Goal: Find specific page/section: Find specific page/section

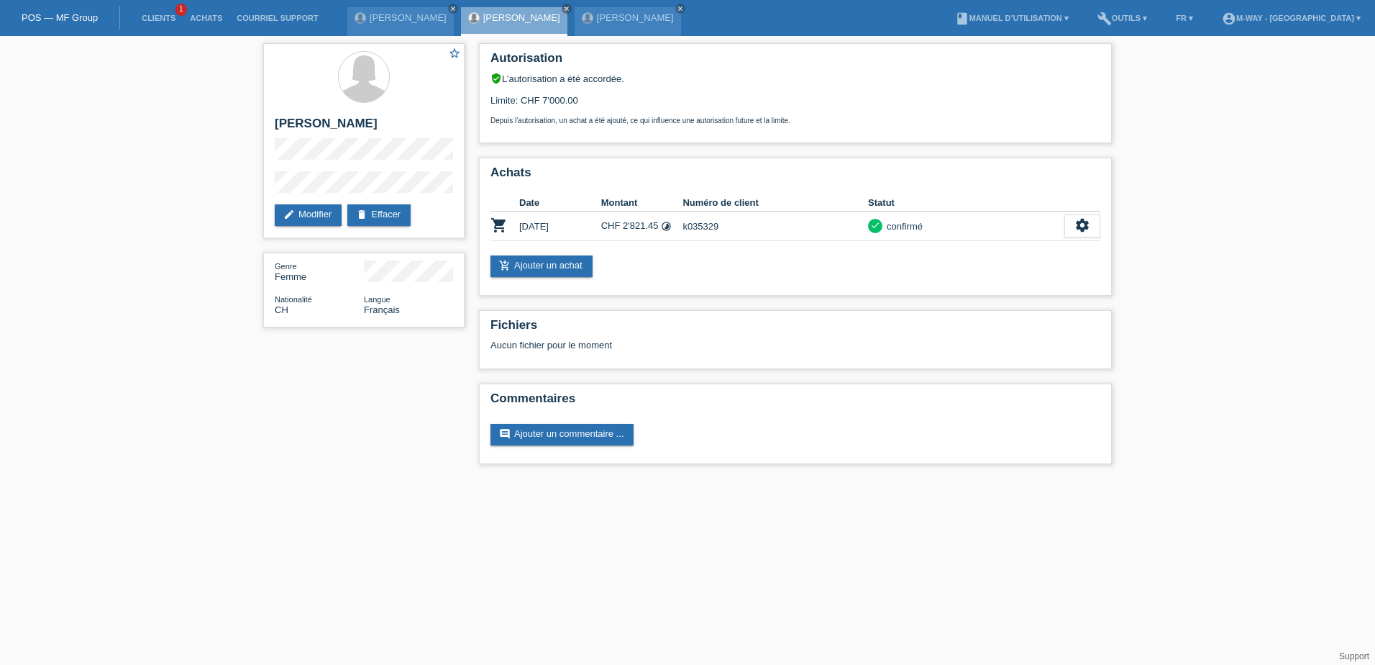
click at [60, 12] on link "POS — MF Group" at bounding box center [60, 17] width 76 height 11
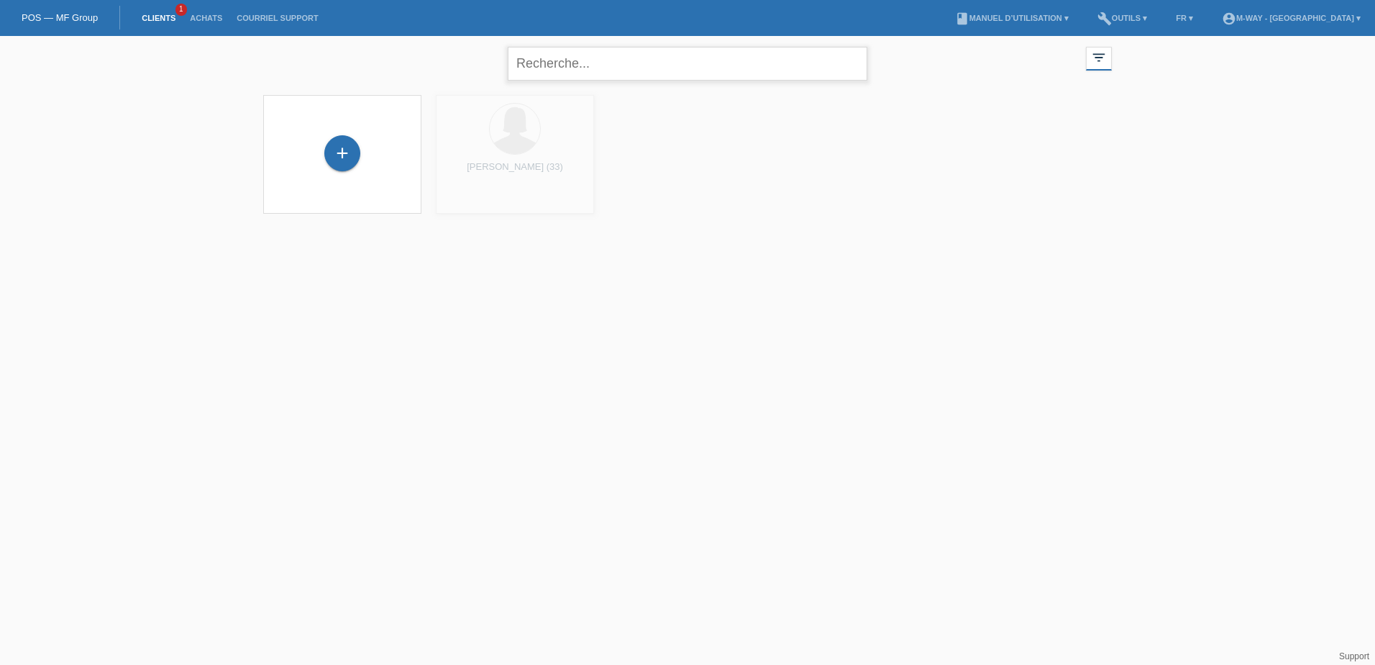
click at [601, 68] on input "text" at bounding box center [688, 64] width 360 height 34
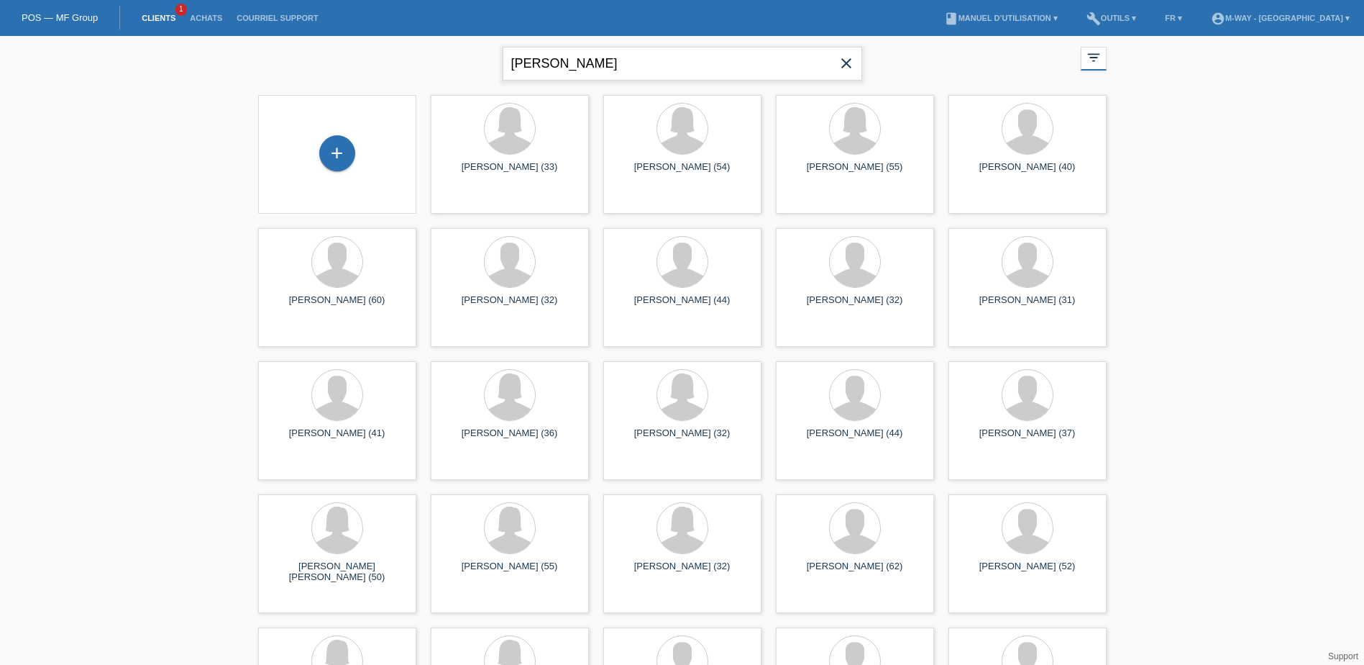
type input "[PERSON_NAME]"
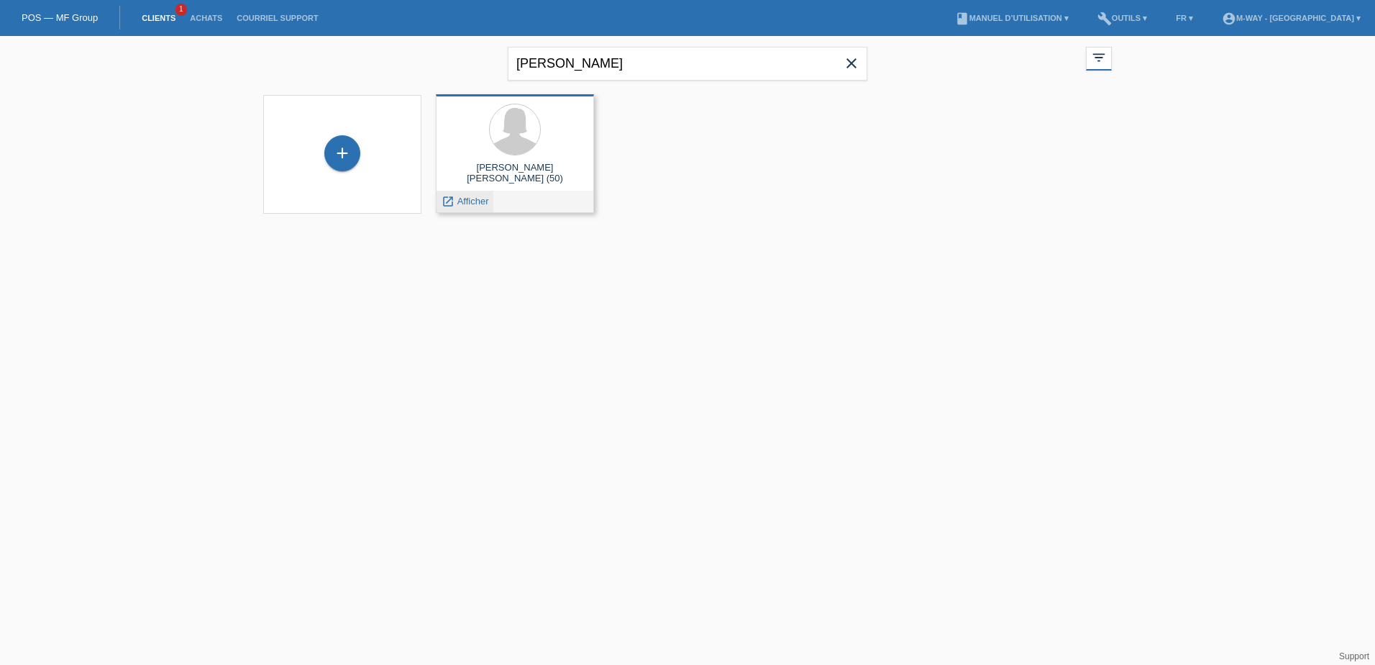
click at [450, 204] on icon "launch" at bounding box center [448, 201] width 13 height 13
